Goal: Find contact information: Find contact information

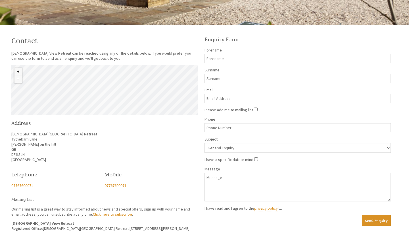
scroll to position [180, 0]
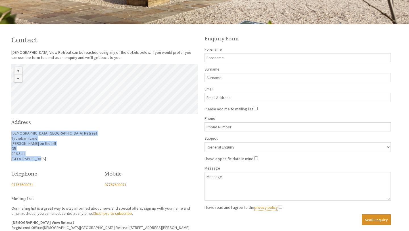
drag, startPoint x: 12, startPoint y: 133, endPoint x: 39, endPoint y: 159, distance: 37.2
click at [39, 159] on p "[DEMOGRAPHIC_DATA][GEOGRAPHIC_DATA] Retreat [STREET_ADDRESS][PERSON_NAME]" at bounding box center [104, 145] width 186 height 31
copy p "[DEMOGRAPHIC_DATA][GEOGRAPHIC_DATA] Retreat [STREET_ADDRESS][PERSON_NAME]"
click at [37, 144] on p "[DEMOGRAPHIC_DATA][GEOGRAPHIC_DATA] Retreat [STREET_ADDRESS][PERSON_NAME]" at bounding box center [104, 145] width 186 height 31
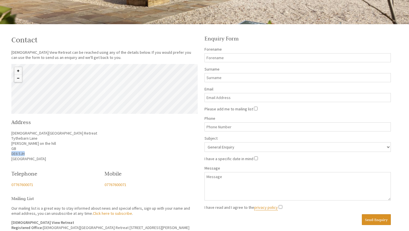
drag, startPoint x: 28, startPoint y: 153, endPoint x: 0, endPoint y: 153, distance: 27.8
click at [0, 153] on div "Contact [DEMOGRAPHIC_DATA] View Retreat can be reached using any of the details…" at bounding box center [204, 132] width 409 height 204
copy p "DE6 5JH"
click at [14, 127] on div "Contact [DEMOGRAPHIC_DATA] View Retreat can be reached using any of the details…" at bounding box center [104, 132] width 193 height 204
drag, startPoint x: 12, startPoint y: 134, endPoint x: 16, endPoint y: 139, distance: 5.9
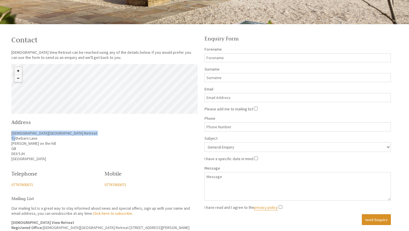
click at [16, 139] on p "[DEMOGRAPHIC_DATA][GEOGRAPHIC_DATA] Retreat [STREET_ADDRESS][PERSON_NAME]" at bounding box center [104, 145] width 186 height 31
click at [74, 134] on p "[DEMOGRAPHIC_DATA][GEOGRAPHIC_DATA] Retreat [STREET_ADDRESS][PERSON_NAME]" at bounding box center [104, 145] width 186 height 31
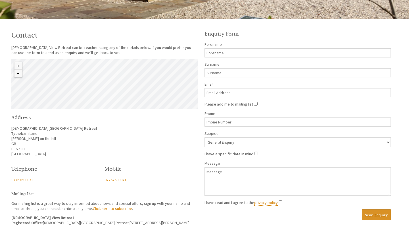
scroll to position [185, 0]
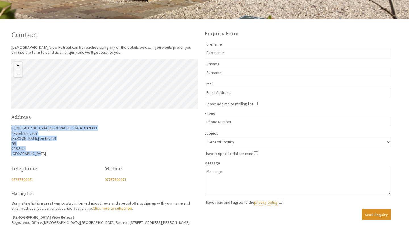
drag, startPoint x: 11, startPoint y: 129, endPoint x: 43, endPoint y: 156, distance: 41.3
click at [43, 156] on div "Contact [DEMOGRAPHIC_DATA] View Retreat can be reached using any of the details…" at bounding box center [104, 127] width 193 height 204
copy div "[DEMOGRAPHIC_DATA][GEOGRAPHIC_DATA] Retreat [STREET_ADDRESS][PERSON_NAME]"
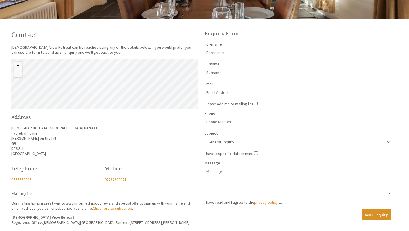
click at [104, 81] on div "© MapTiler © OpenStreetMap contributors" at bounding box center [104, 84] width 186 height 50
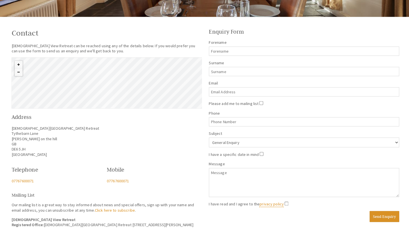
scroll to position [186, 0]
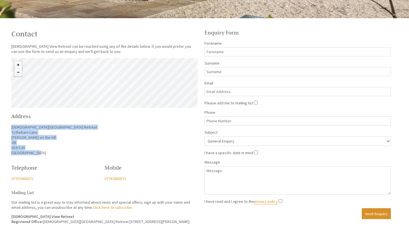
drag, startPoint x: 11, startPoint y: 128, endPoint x: 44, endPoint y: 154, distance: 41.9
click at [44, 154] on div "Contact [DEMOGRAPHIC_DATA] View Retreat can be reached using any of the details…" at bounding box center [104, 126] width 193 height 204
copy p "[DEMOGRAPHIC_DATA][GEOGRAPHIC_DATA] Retreat [STREET_ADDRESS][PERSON_NAME]"
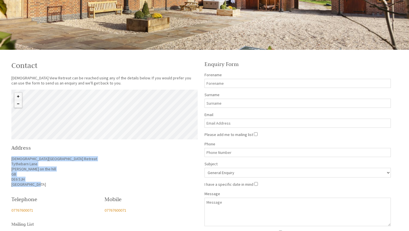
scroll to position [89, 0]
